Goal: Information Seeking & Learning: Learn about a topic

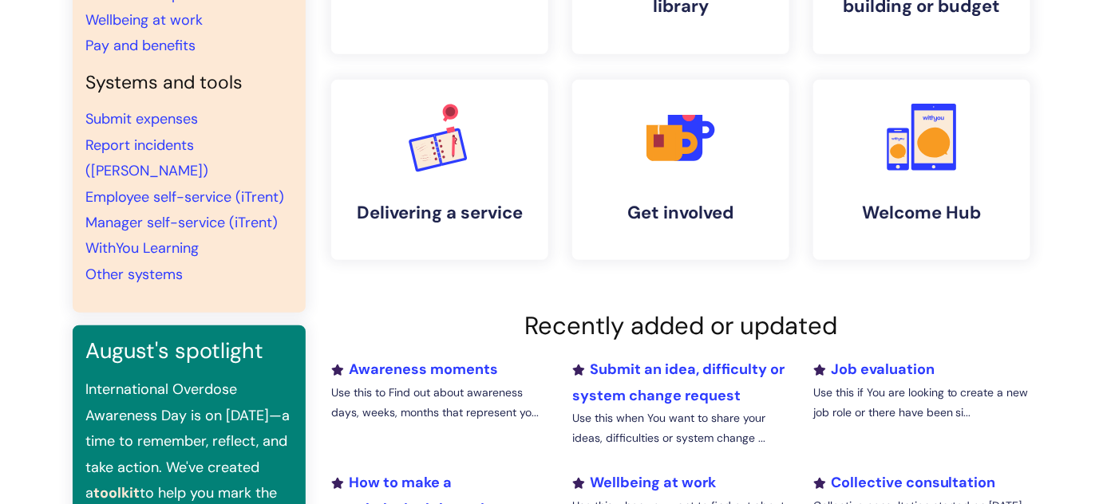
scroll to position [144, 0]
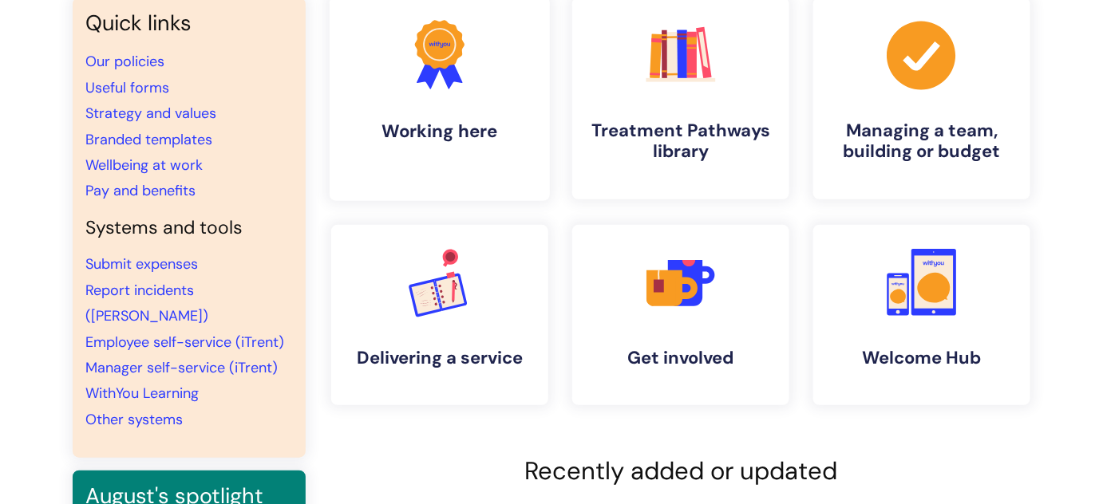
click at [465, 117] on link ".cls-1{fill:#f89b22;}.cls-1,.cls-2,.cls-3{stroke-width:0px;}.cls-2{fill:#2d3cff…" at bounding box center [440, 98] width 220 height 205
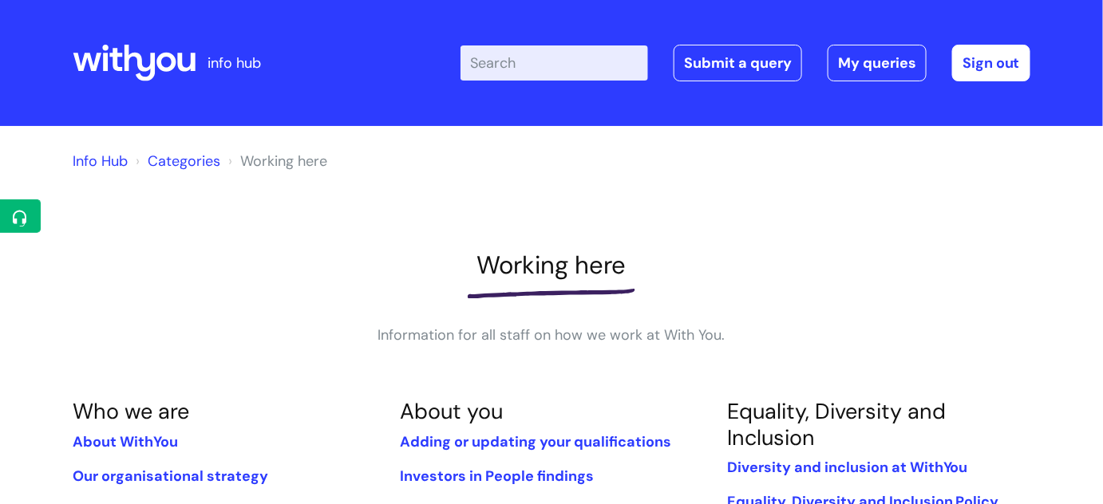
click at [108, 161] on link "Info Hub" at bounding box center [100, 161] width 55 height 19
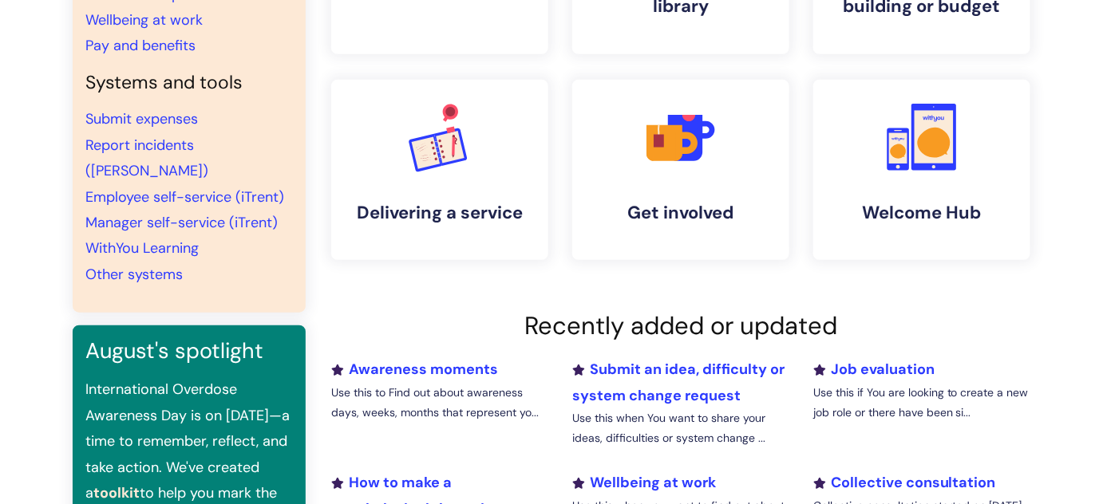
scroll to position [435, 0]
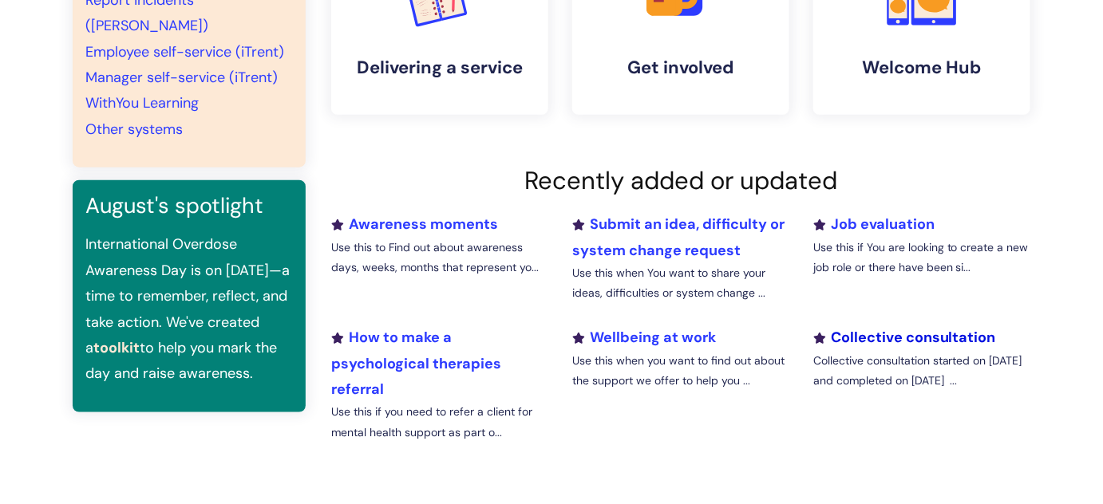
click at [927, 338] on link "Collective consultation" at bounding box center [904, 337] width 183 height 19
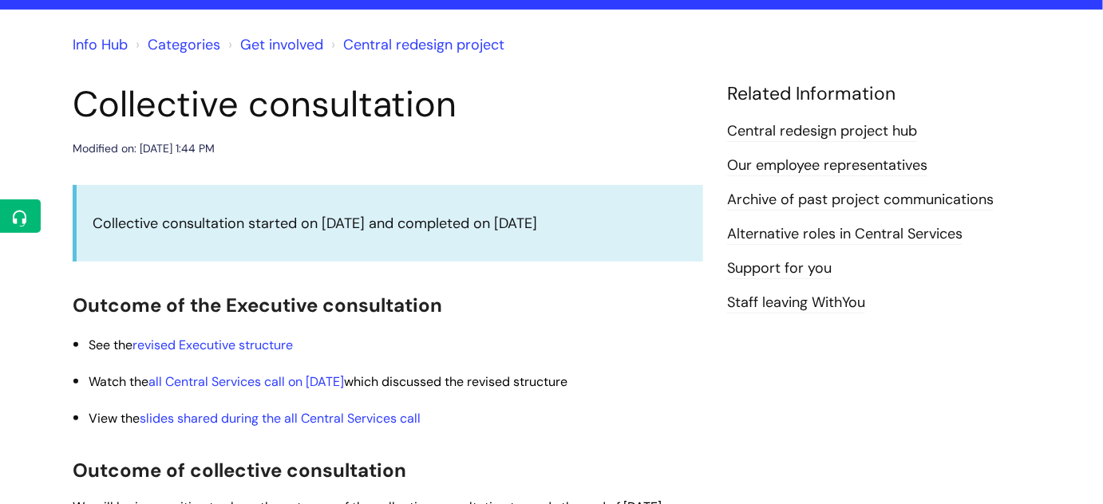
scroll to position [290, 0]
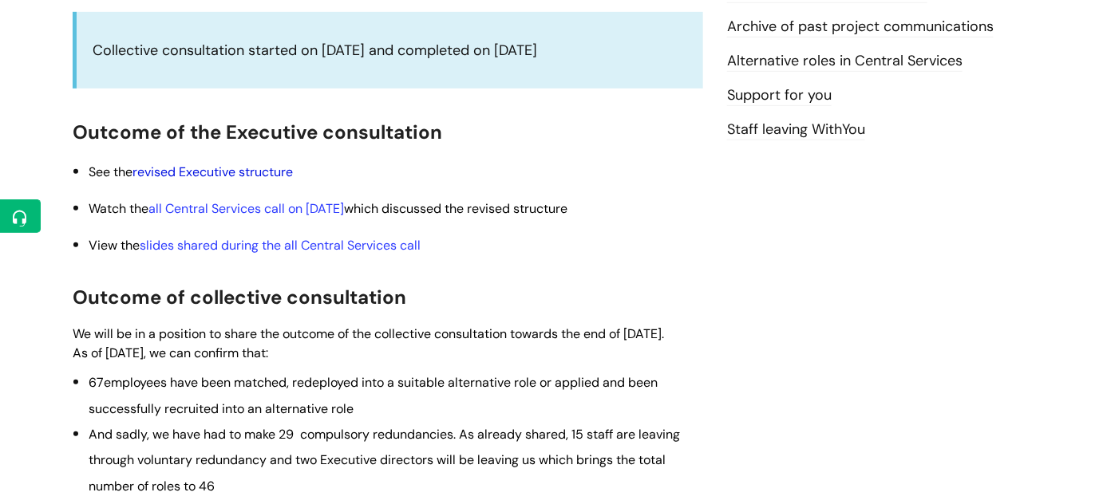
click at [271, 166] on link "revised Executive structure" at bounding box center [213, 172] width 160 height 17
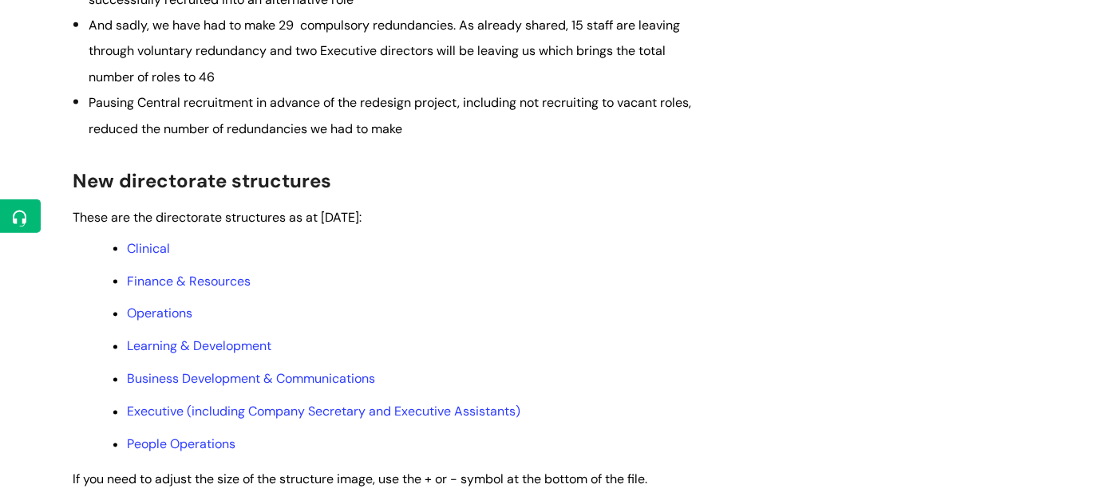
scroll to position [726, 0]
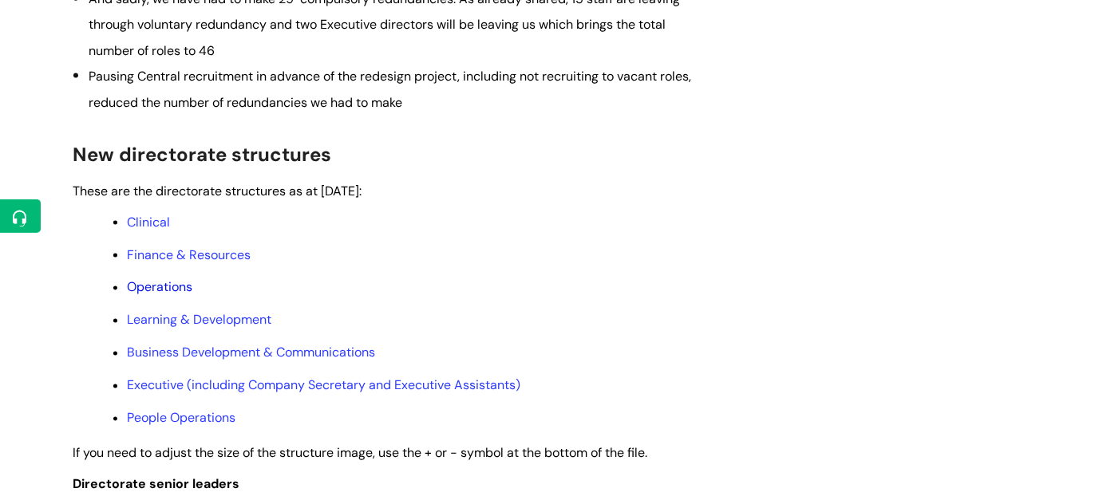
click at [168, 296] on link "Operations" at bounding box center [159, 287] width 65 height 17
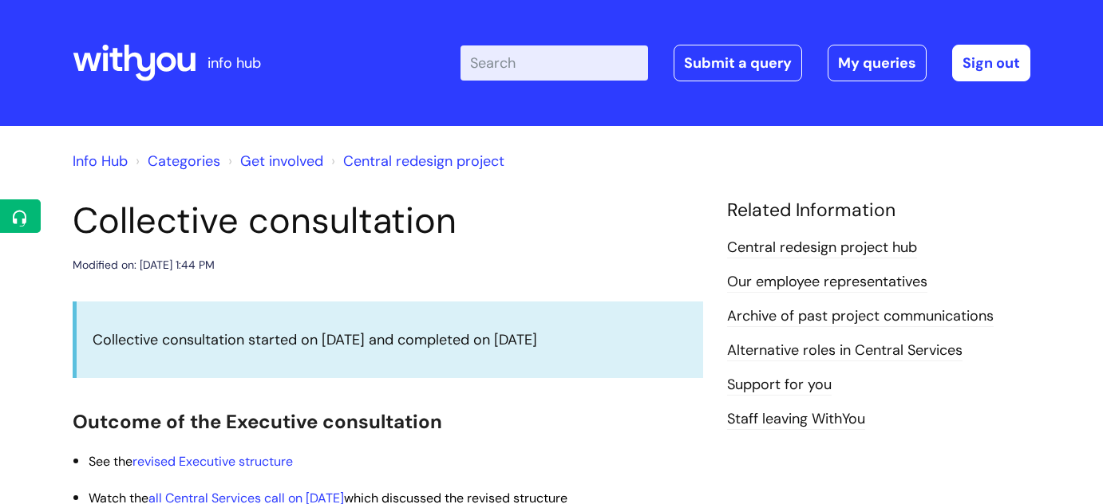
scroll to position [726, 0]
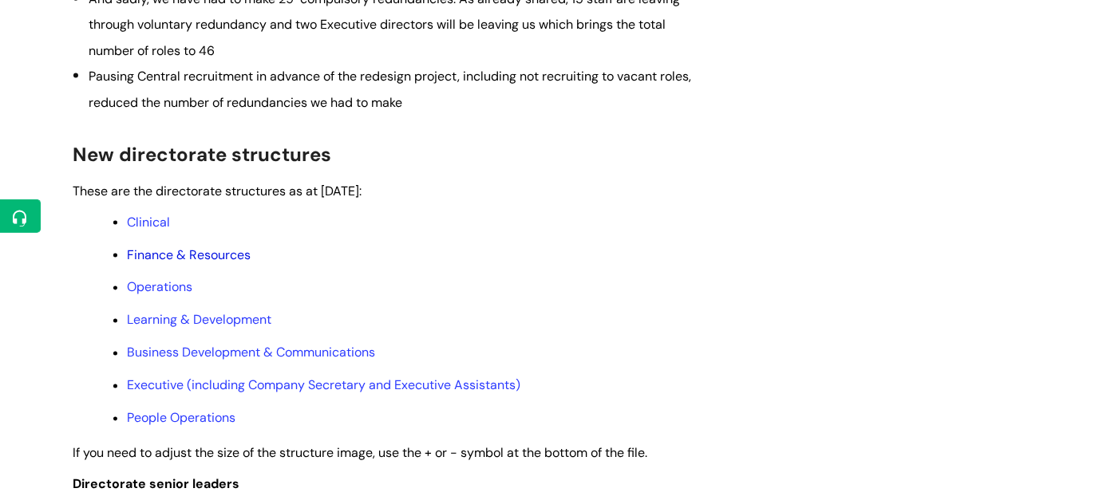
click at [210, 263] on link "Finance & Resources" at bounding box center [189, 255] width 124 height 17
